Goal: Use online tool/utility: Utilize a website feature to perform a specific function

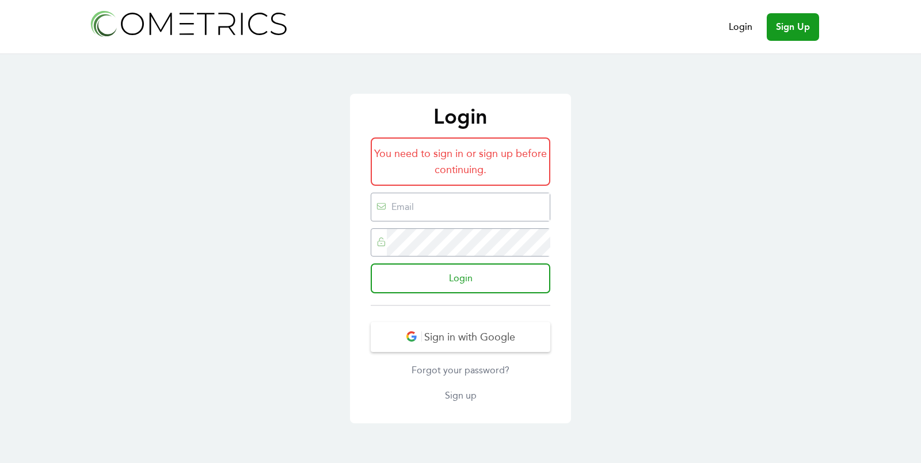
type input "ed@cometrics.io"
click at [455, 305] on hr at bounding box center [461, 305] width 180 height 1
click at [452, 292] on input "Login" at bounding box center [461, 279] width 180 height 30
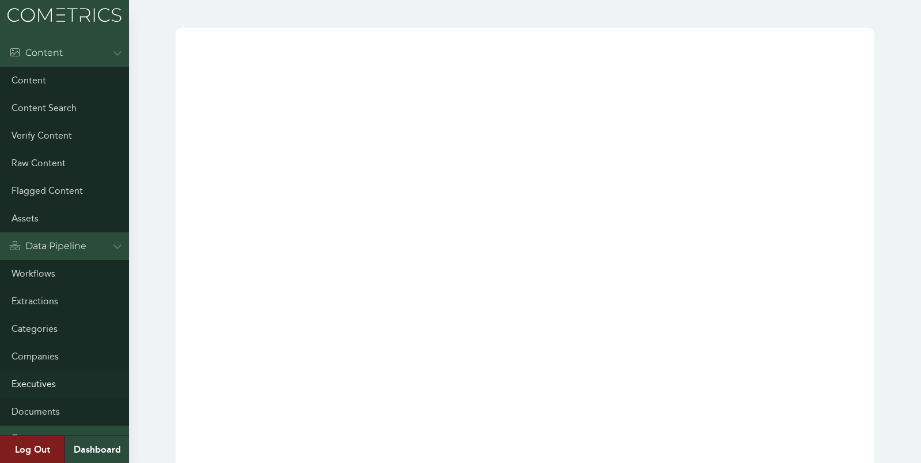
click at [43, 380] on link "Executives" at bounding box center [64, 385] width 129 height 28
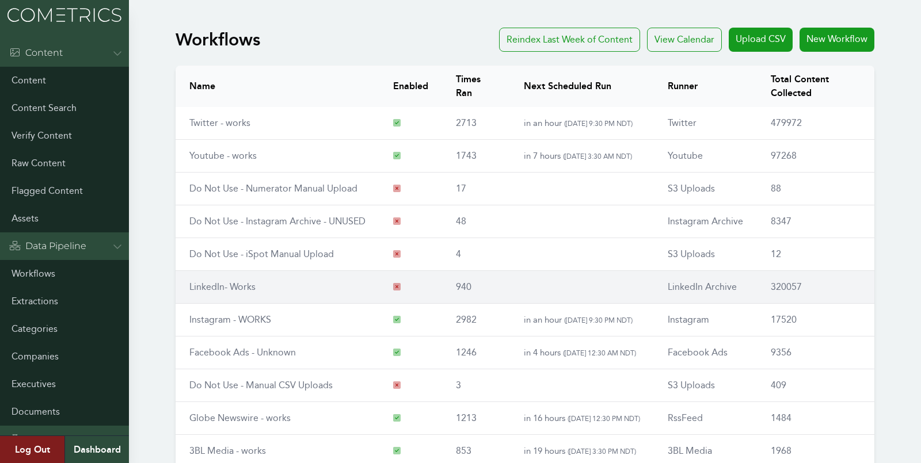
click at [204, 290] on link "LinkedIn- Works" at bounding box center [222, 286] width 66 height 11
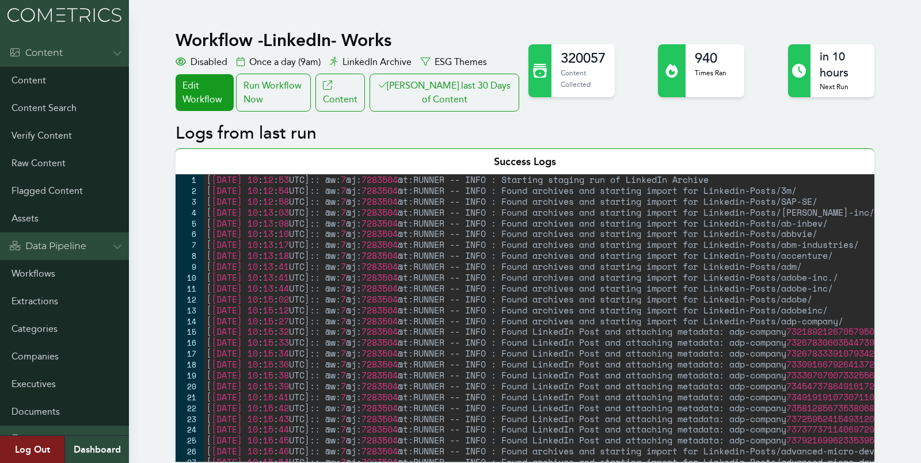
click at [434, 105] on button "Clair last 30 Days of Content" at bounding box center [444, 93] width 150 height 38
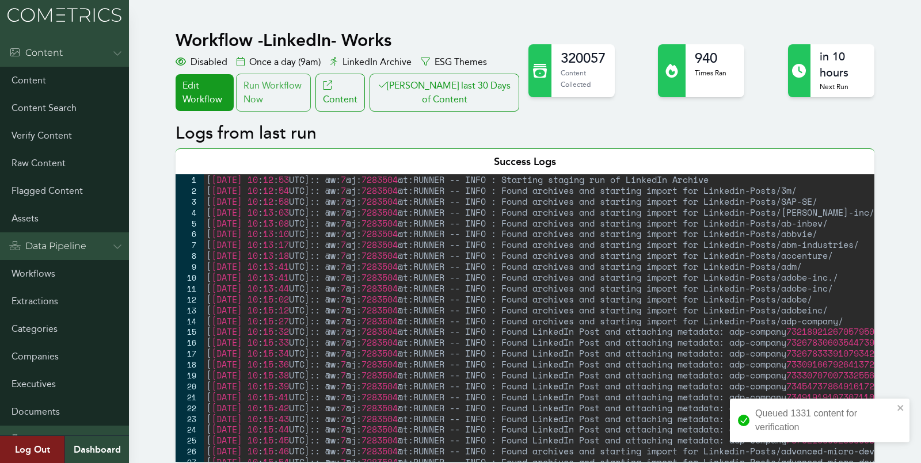
click at [279, 85] on div "Run Workflow Now" at bounding box center [273, 93] width 75 height 38
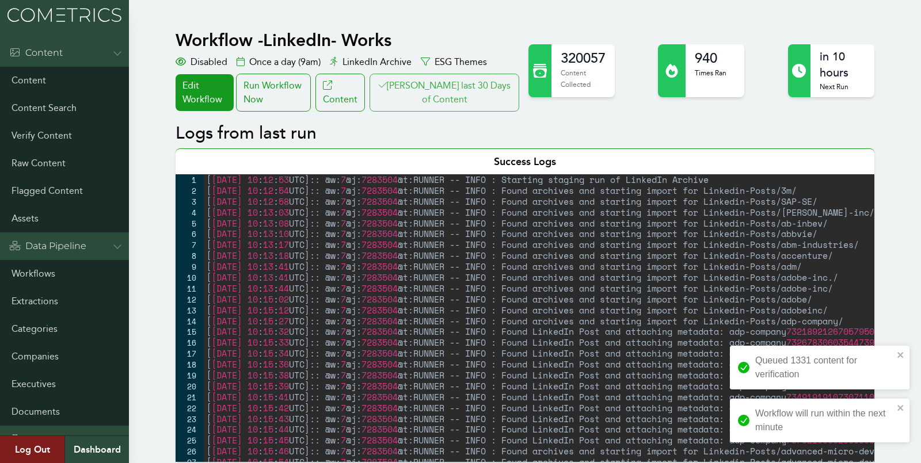
click at [448, 103] on button "Clair last 30 Days of Content" at bounding box center [444, 93] width 150 height 38
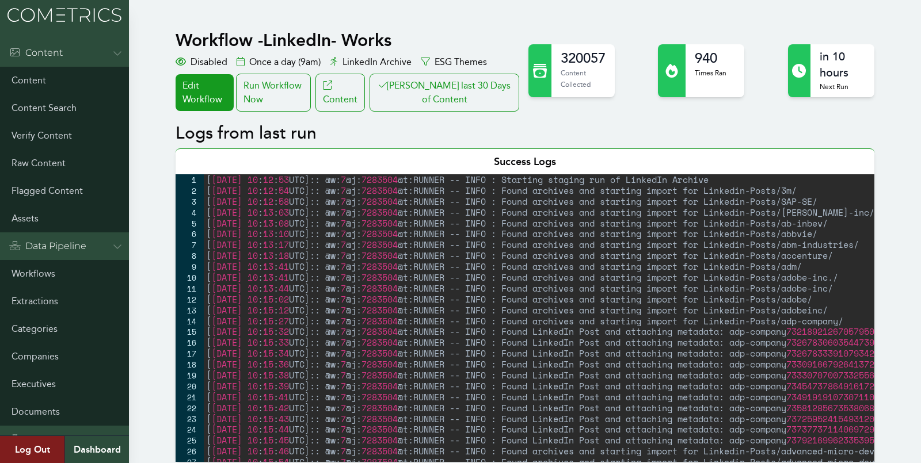
click at [61, 29] on img at bounding box center [64, 15] width 129 height 30
